Goal: Information Seeking & Learning: Learn about a topic

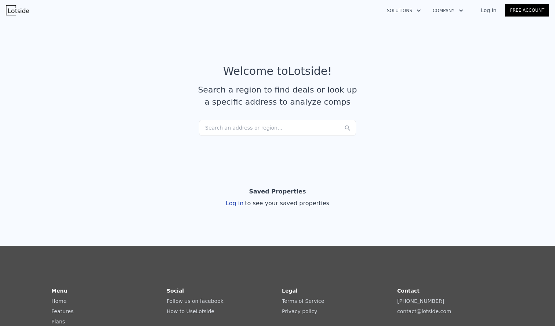
click at [291, 130] on div "Search an address or region..." at bounding box center [277, 128] width 157 height 16
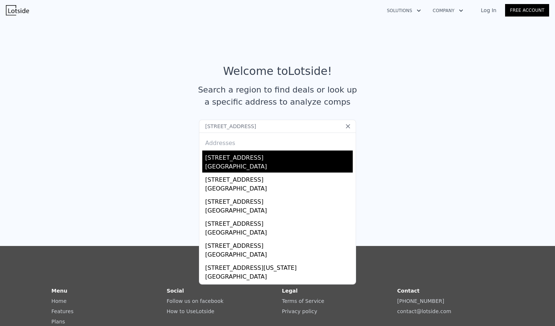
type input "[STREET_ADDRESS]"
click at [233, 163] on div "[GEOGRAPHIC_DATA]" at bounding box center [278, 167] width 147 height 10
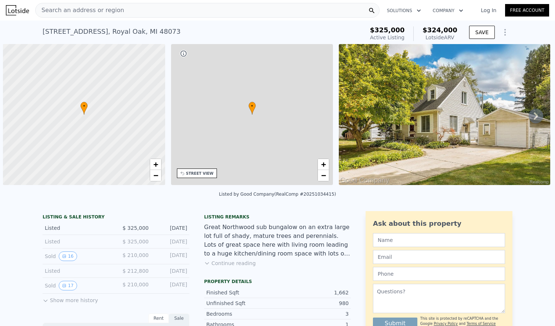
scroll to position [0, 3]
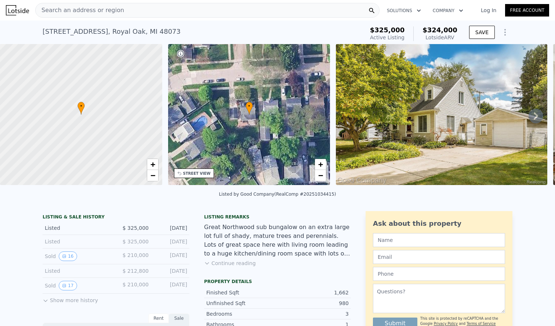
click at [47, 304] on button "Show more history" at bounding box center [70, 298] width 55 height 10
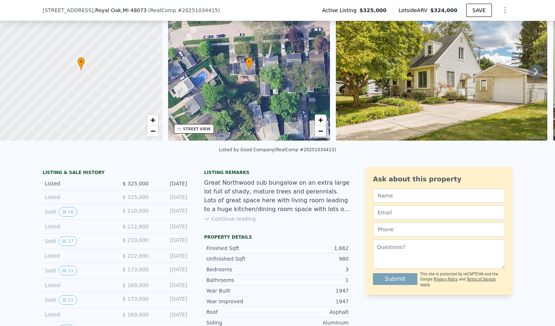
scroll to position [107, 0]
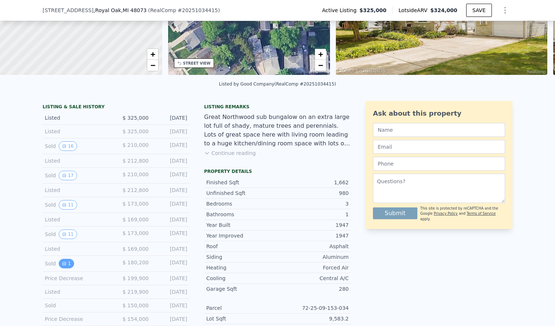
click at [63, 265] on icon "View historical data" at bounding box center [64, 263] width 3 height 3
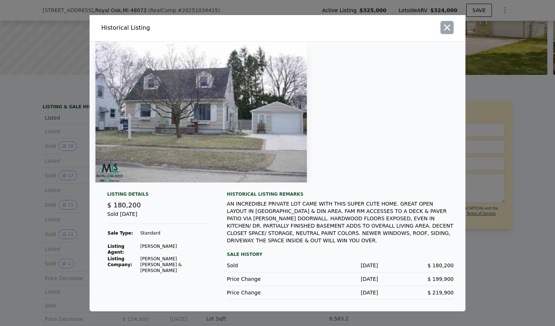
click at [446, 30] on icon "button" at bounding box center [447, 27] width 6 height 6
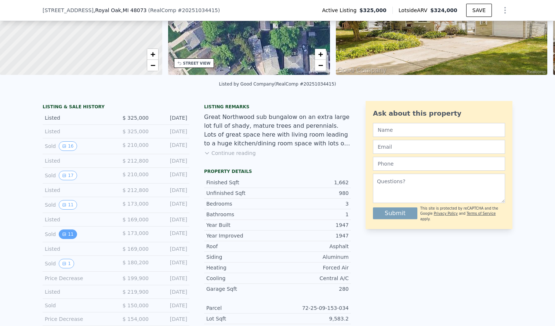
click at [66, 239] on button "11" at bounding box center [68, 234] width 18 height 10
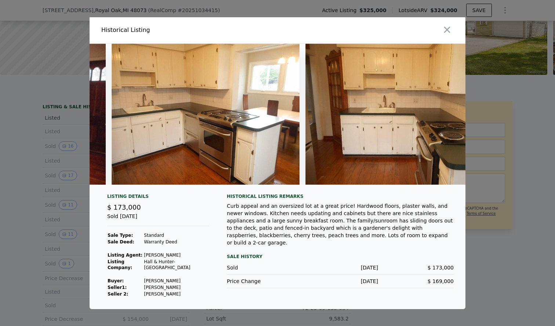
scroll to position [0, 0]
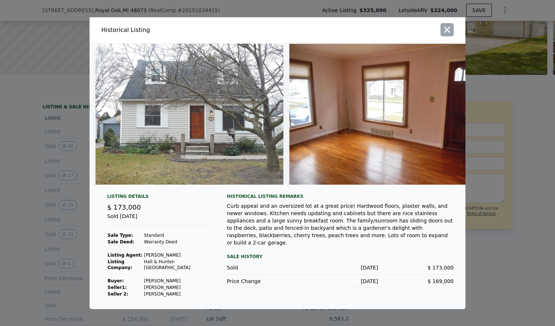
click at [447, 32] on icon "button" at bounding box center [447, 30] width 10 height 10
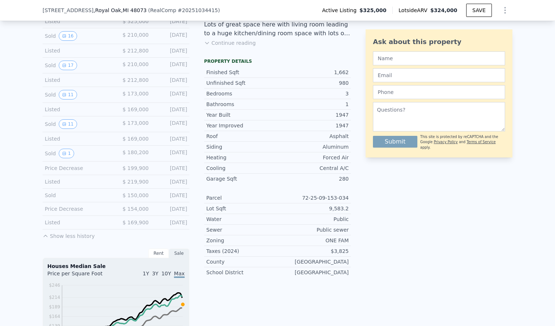
scroll to position [181, 0]
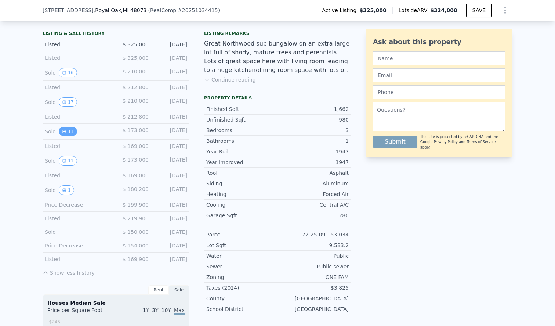
click at [63, 136] on button "11" at bounding box center [68, 132] width 18 height 10
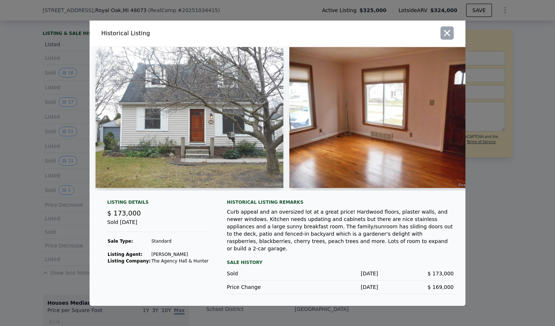
click at [451, 37] on icon "button" at bounding box center [447, 33] width 10 height 10
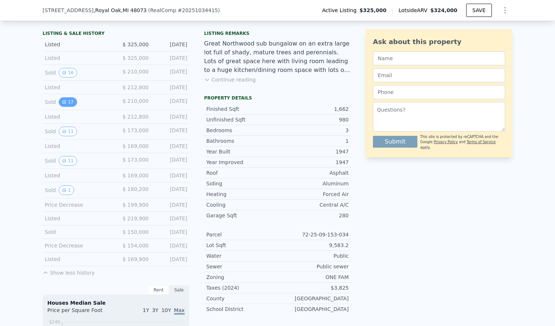
click at [63, 107] on button "17" at bounding box center [68, 102] width 18 height 10
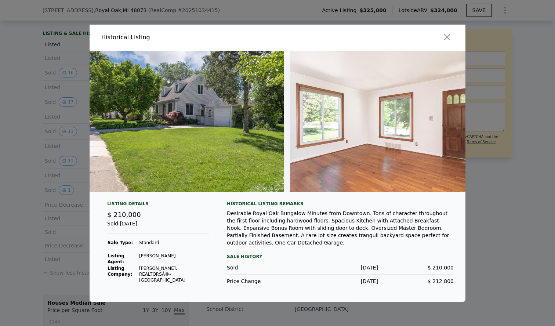
scroll to position [0, 0]
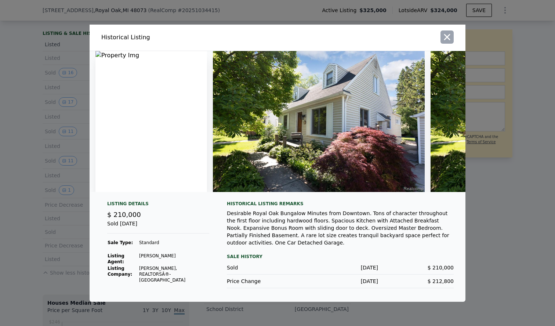
click at [449, 40] on icon "button" at bounding box center [447, 37] width 6 height 6
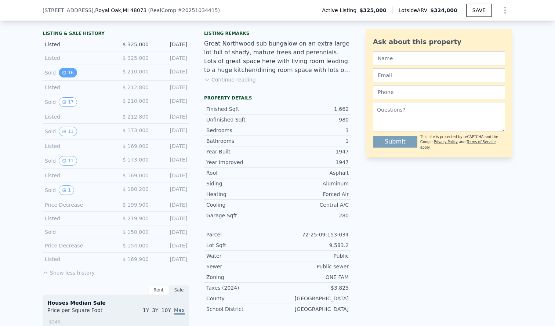
click at [64, 77] on button "16" at bounding box center [68, 73] width 18 height 10
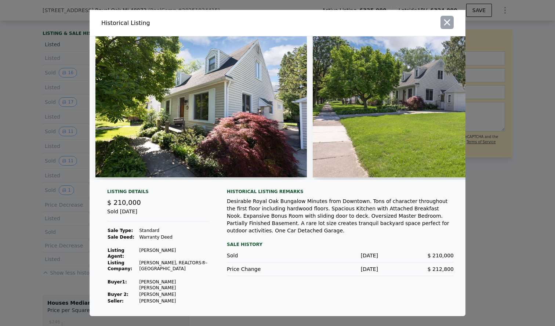
click at [449, 26] on icon "button" at bounding box center [447, 22] width 10 height 10
